Goal: Book appointment/travel/reservation

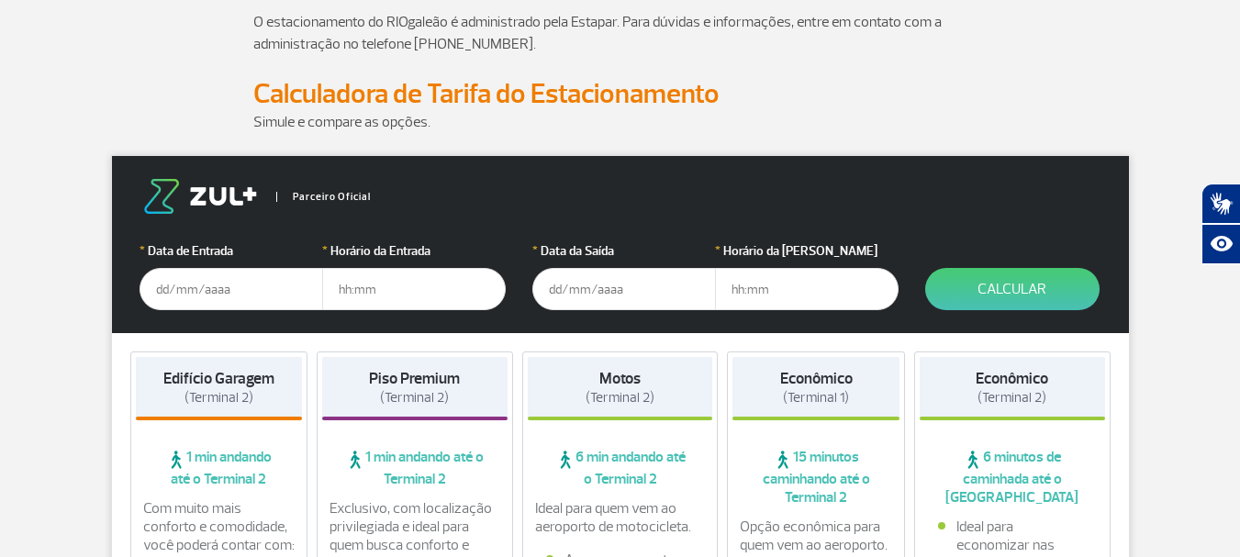
scroll to position [260, 0]
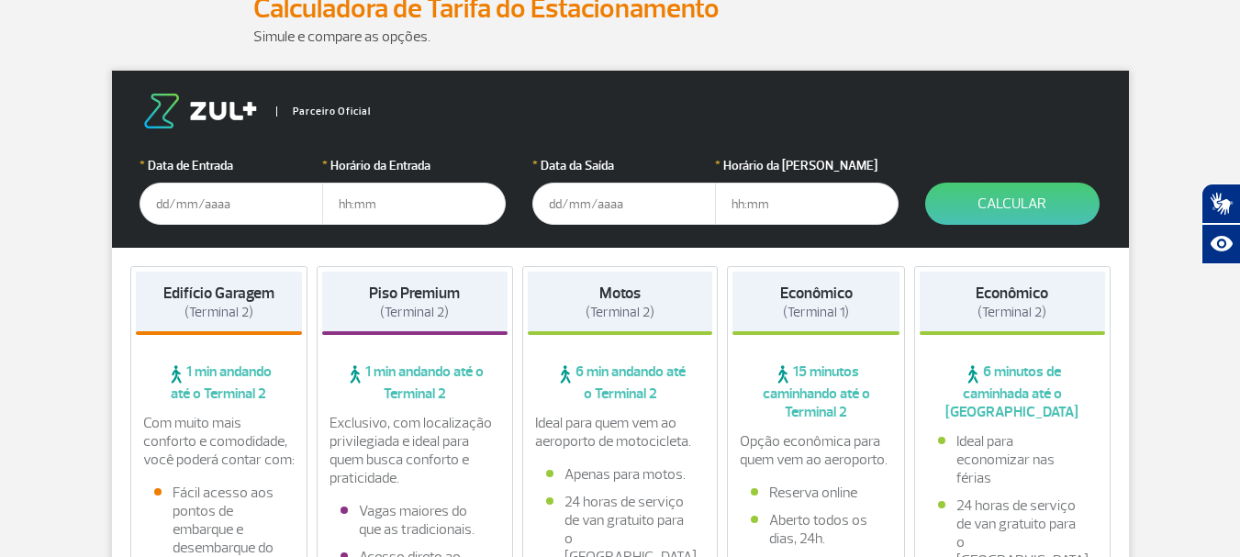
click at [245, 210] on input "text" at bounding box center [232, 204] width 184 height 42
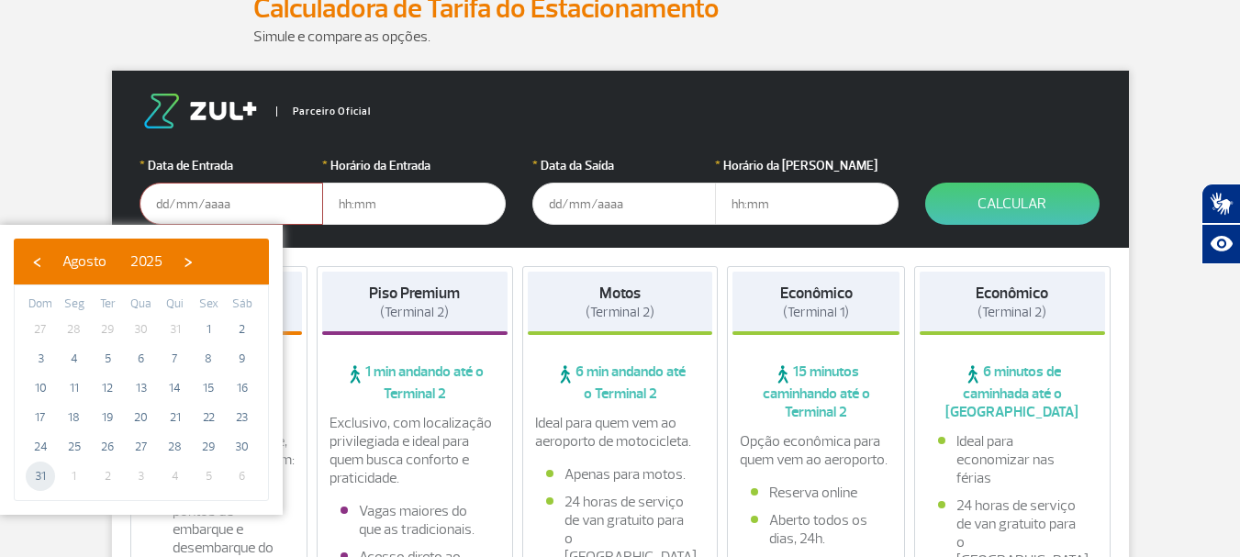
click at [36, 473] on span "31" at bounding box center [40, 476] width 29 height 29
type input "[DATE]"
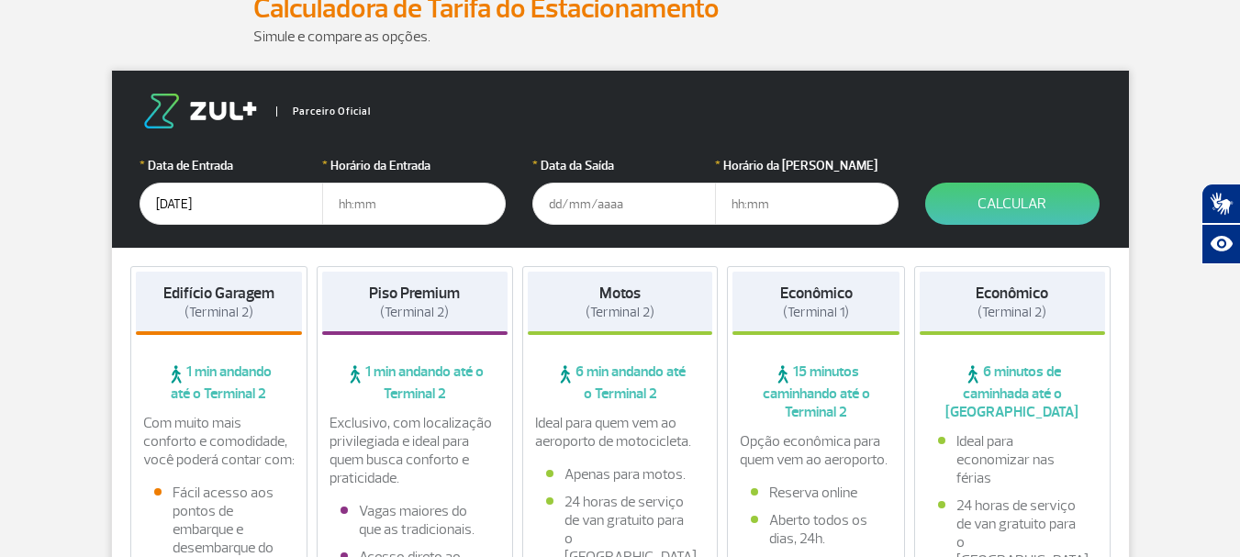
click at [642, 218] on input "text" at bounding box center [625, 204] width 184 height 42
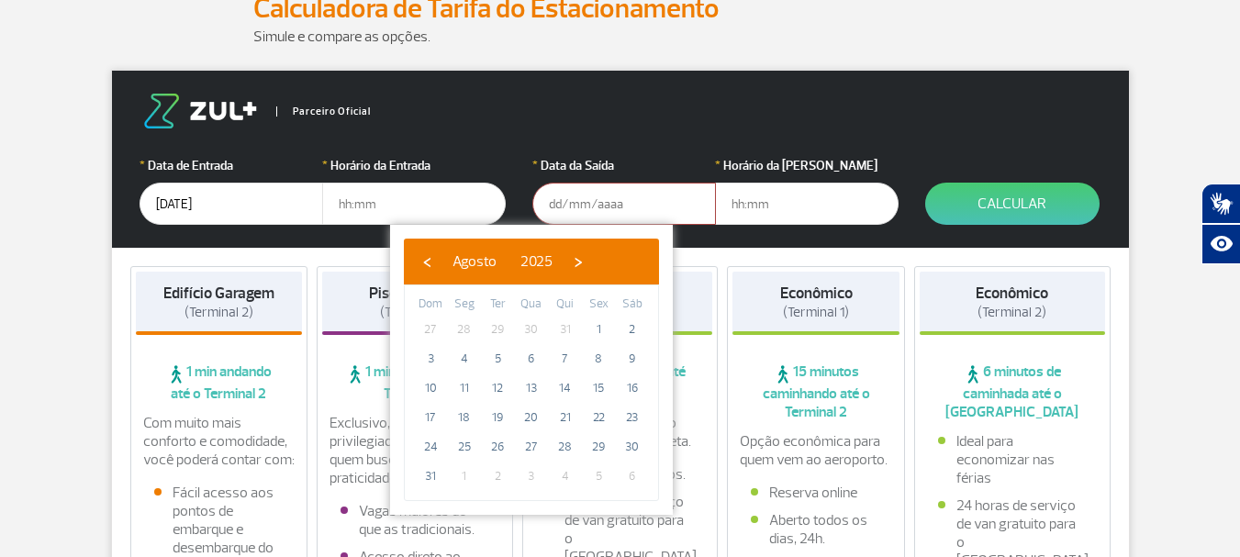
click at [468, 201] on input "text" at bounding box center [414, 204] width 184 height 42
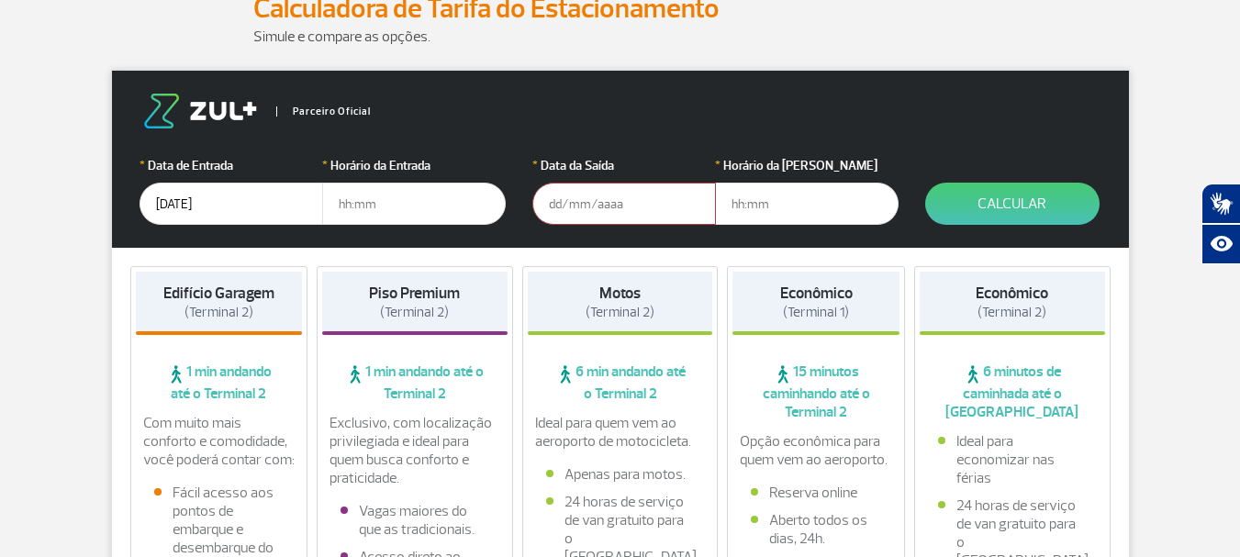
click at [455, 205] on input "text" at bounding box center [414, 204] width 184 height 42
type input "7"
type input "19:00"
click at [578, 208] on input "text" at bounding box center [625, 204] width 184 height 42
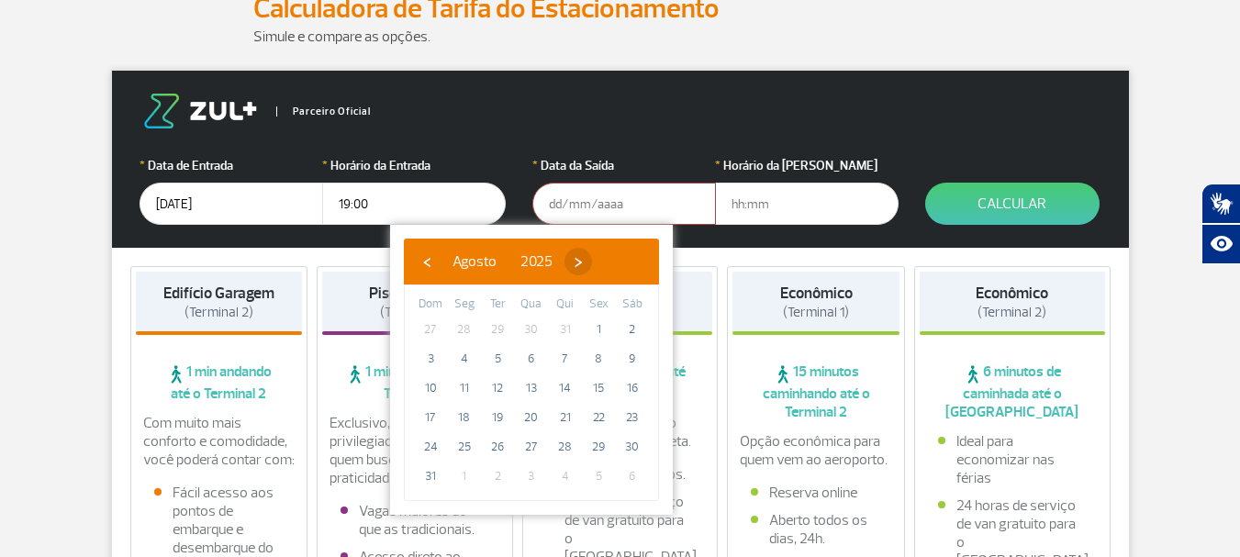
click at [592, 263] on span "›" at bounding box center [579, 262] width 28 height 28
click at [631, 331] on span "6" at bounding box center [632, 329] width 29 height 29
type input "[DATE]"
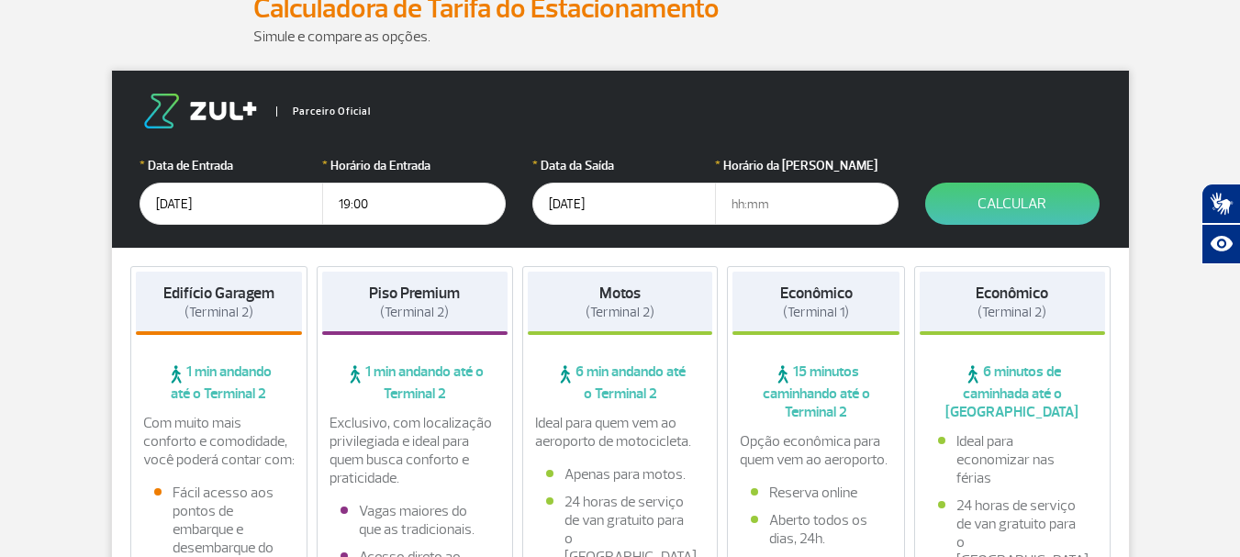
click at [749, 208] on input "text" at bounding box center [807, 204] width 184 height 42
type input "20:00"
click at [987, 206] on button "Calcular" at bounding box center [1013, 204] width 174 height 42
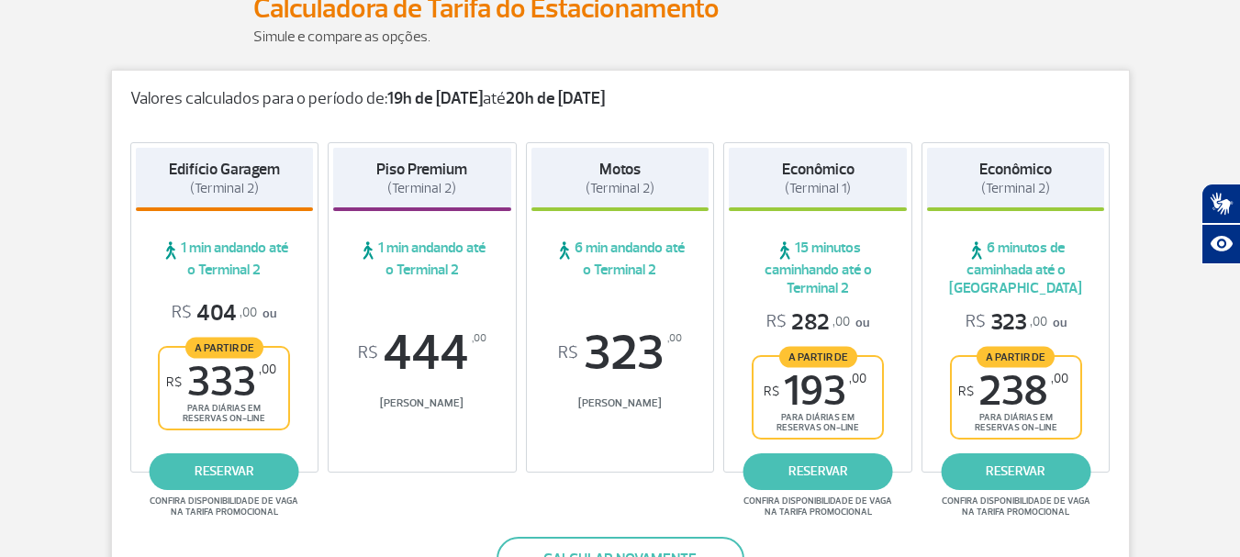
scroll to position [331, 0]
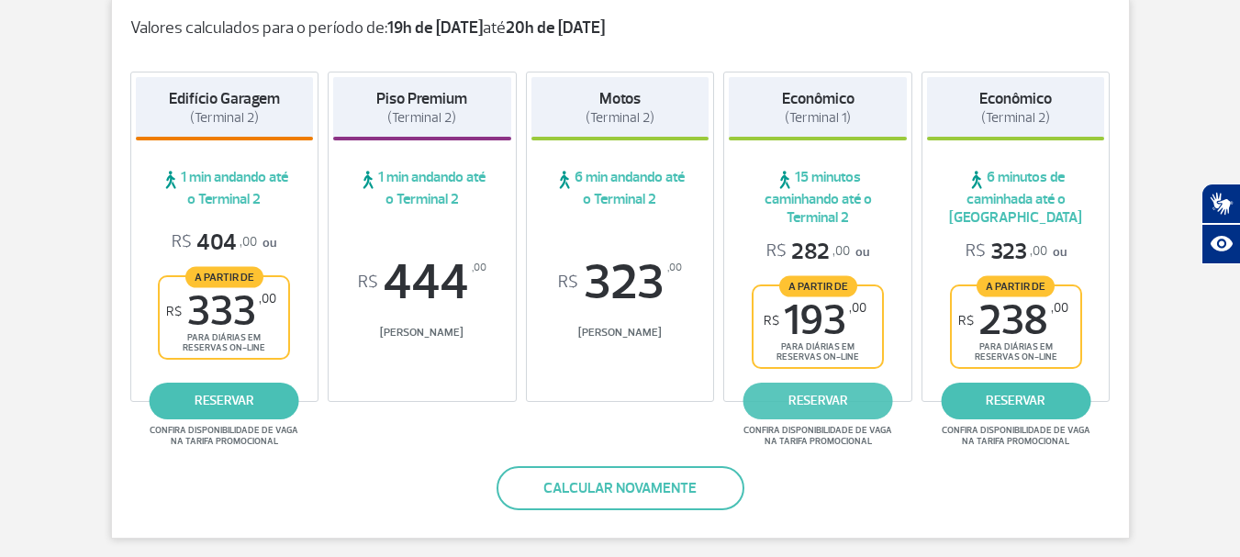
click at [816, 410] on link "reservar" at bounding box center [819, 401] width 150 height 37
